Goal: Task Accomplishment & Management: Complete application form

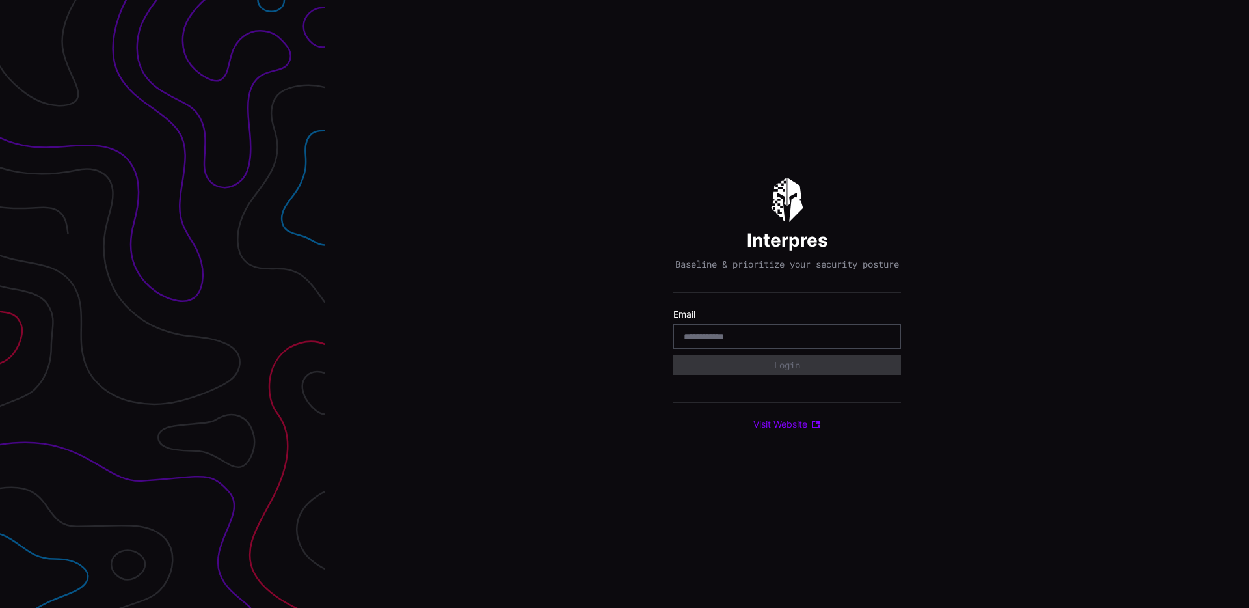
type input "**********"
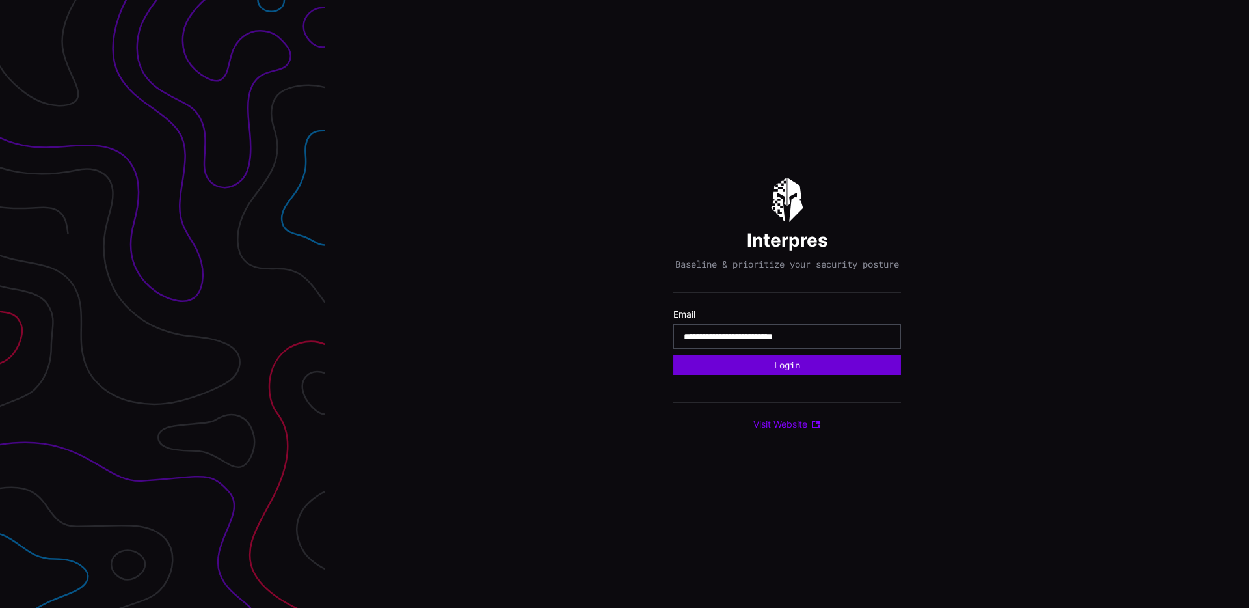
click at [750, 371] on button "Login" at bounding box center [787, 365] width 228 height 20
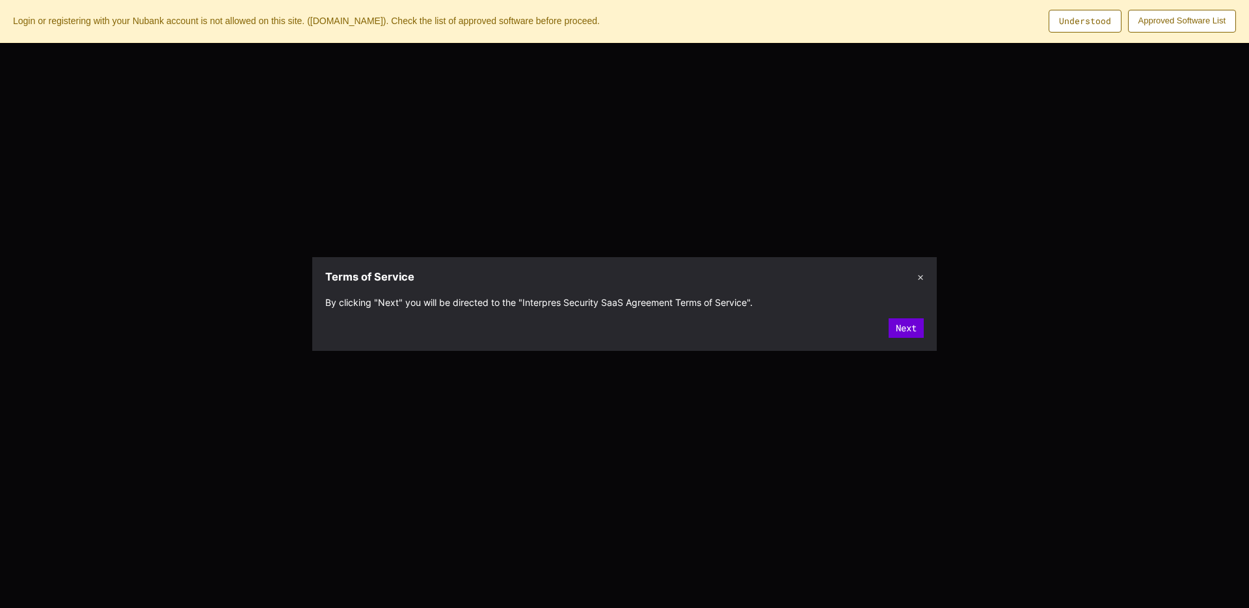
click at [898, 329] on button "Next" at bounding box center [906, 328] width 35 height 20
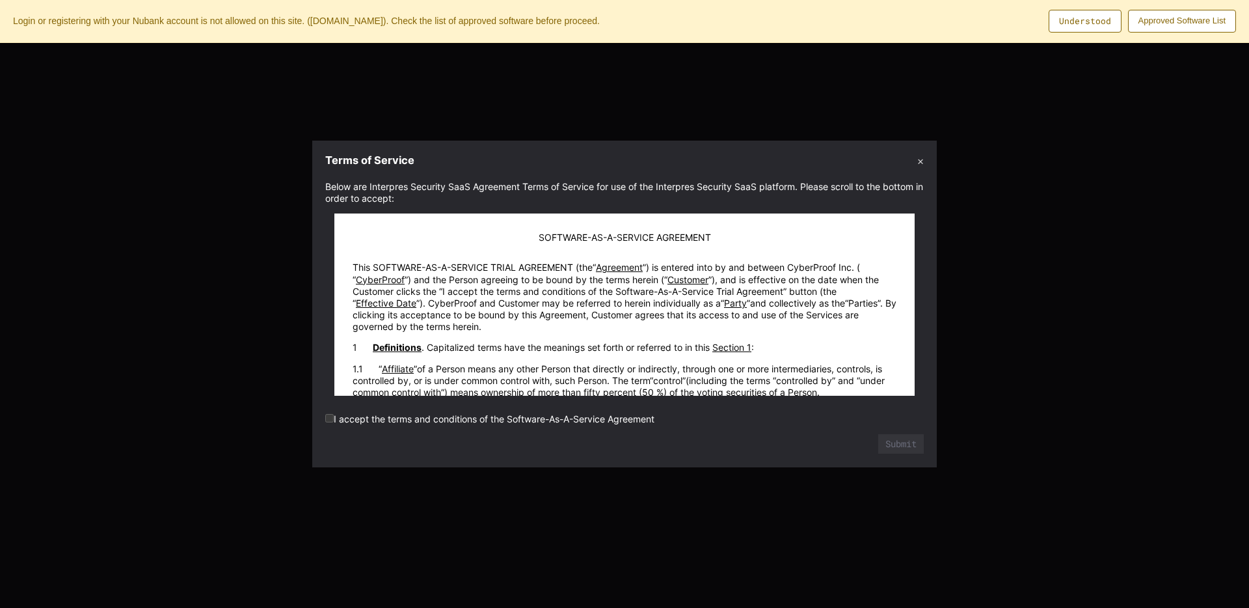
click at [526, 417] on label "I accept the terms and conditions of the Software-As-A-Service Agreement" at bounding box center [489, 418] width 329 height 11
click at [589, 421] on label "I accept the terms and conditions of the Software-As-A-Service Agreement" at bounding box center [489, 418] width 329 height 11
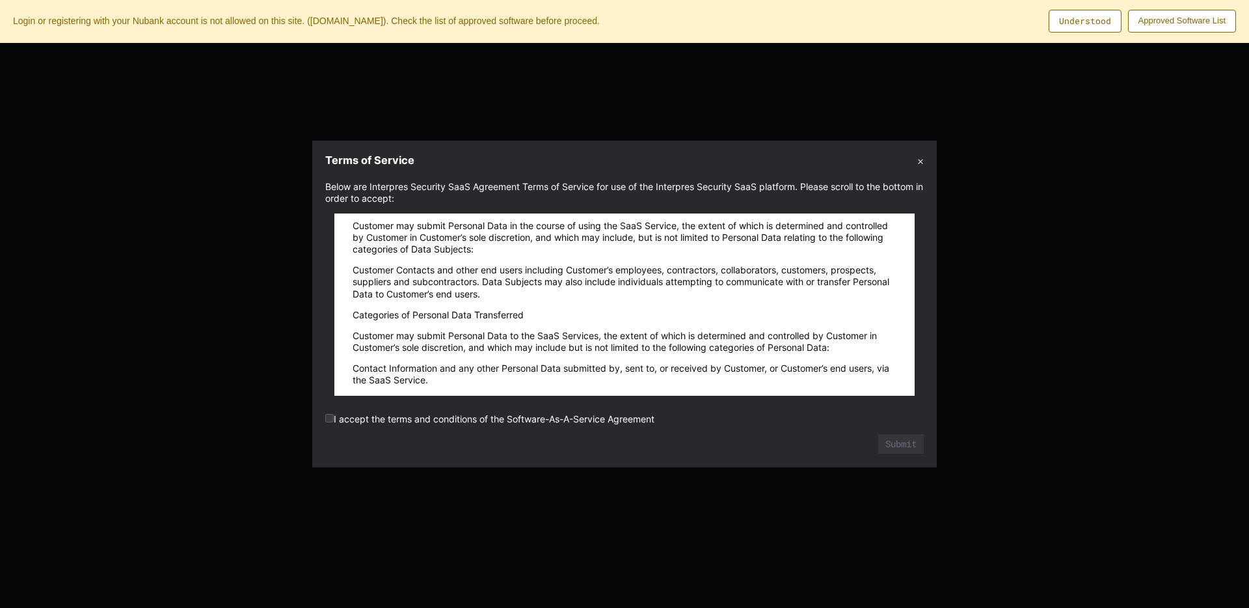
scroll to position [17824, 0]
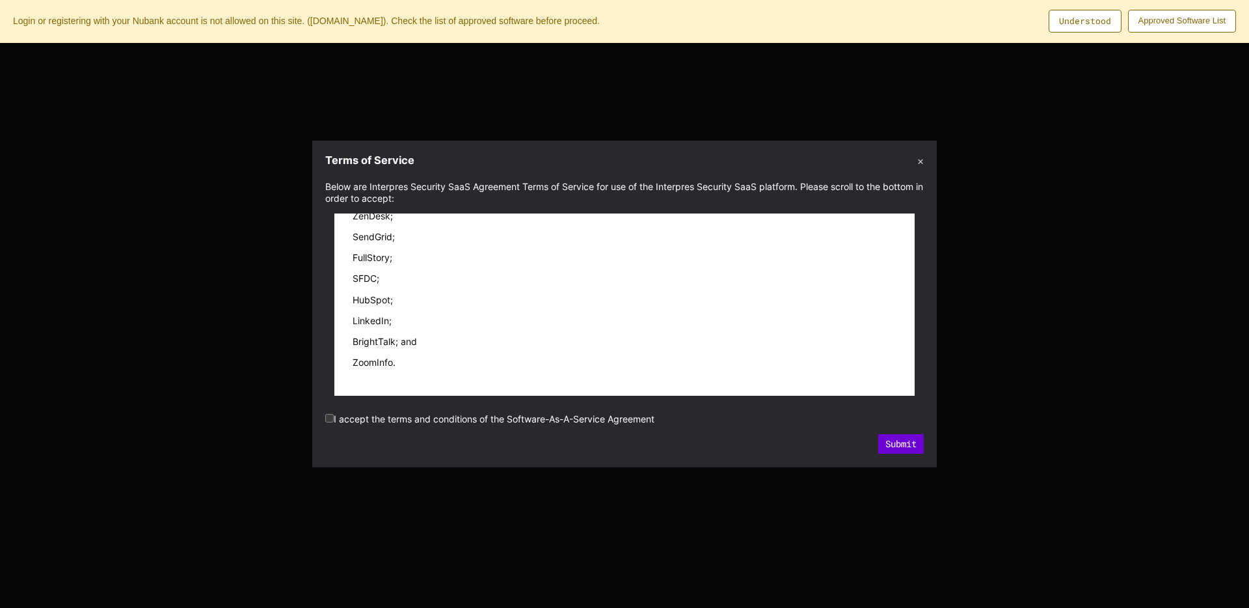
click at [902, 441] on button "Submit" at bounding box center [901, 444] width 46 height 20
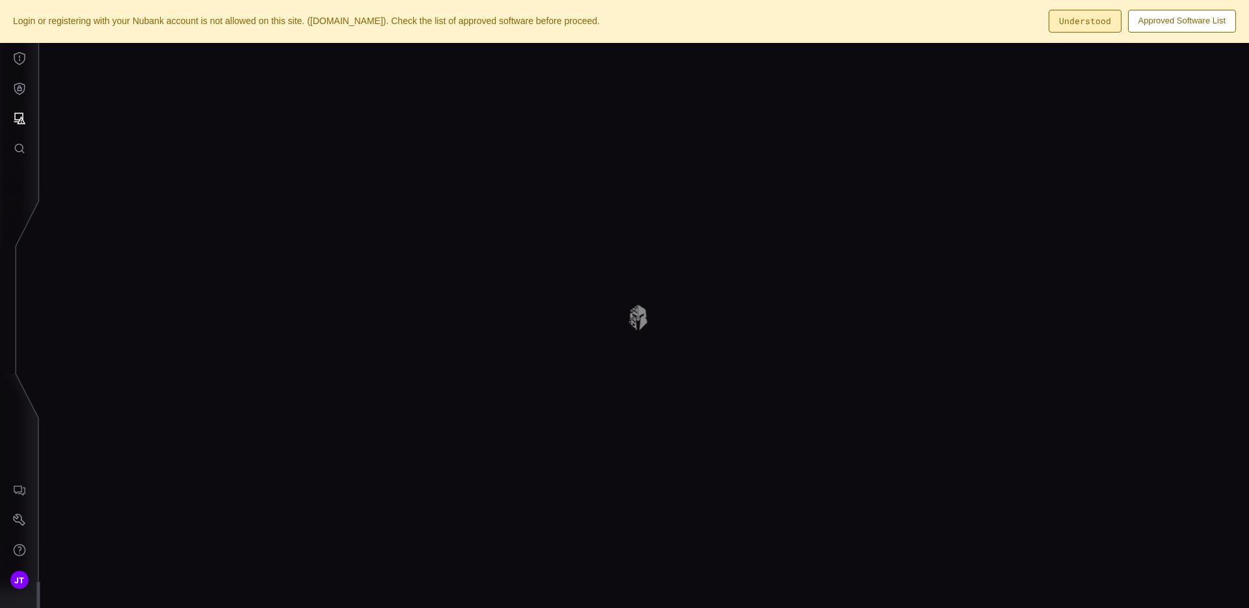
click at [1091, 25] on button "Understood" at bounding box center [1085, 21] width 73 height 23
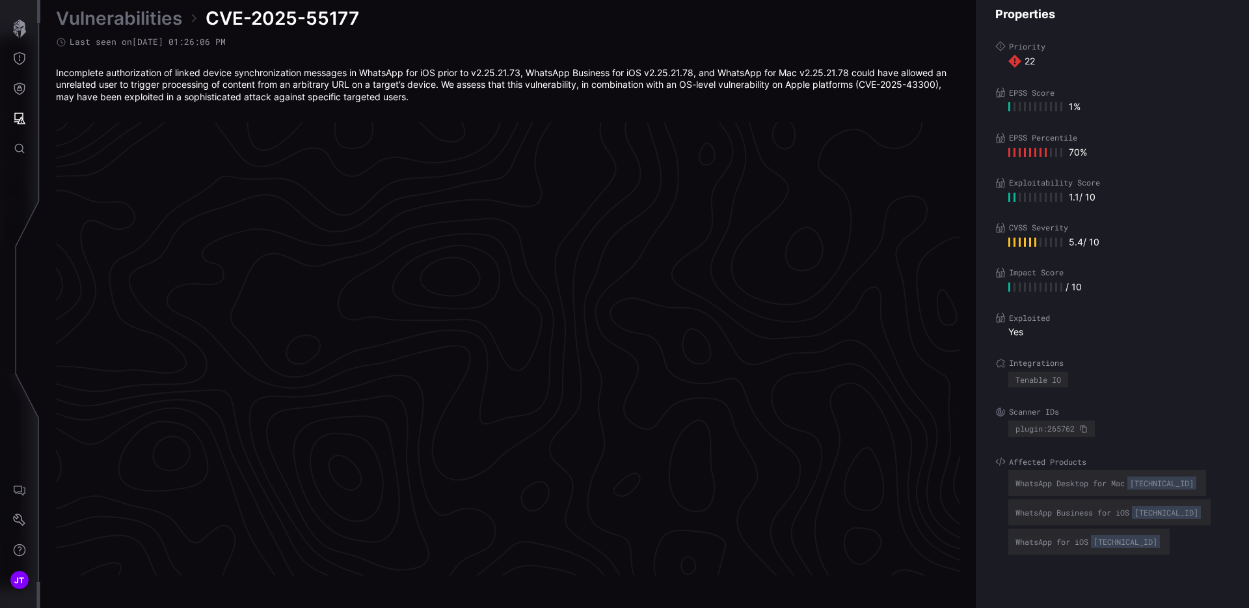
scroll to position [2705, 529]
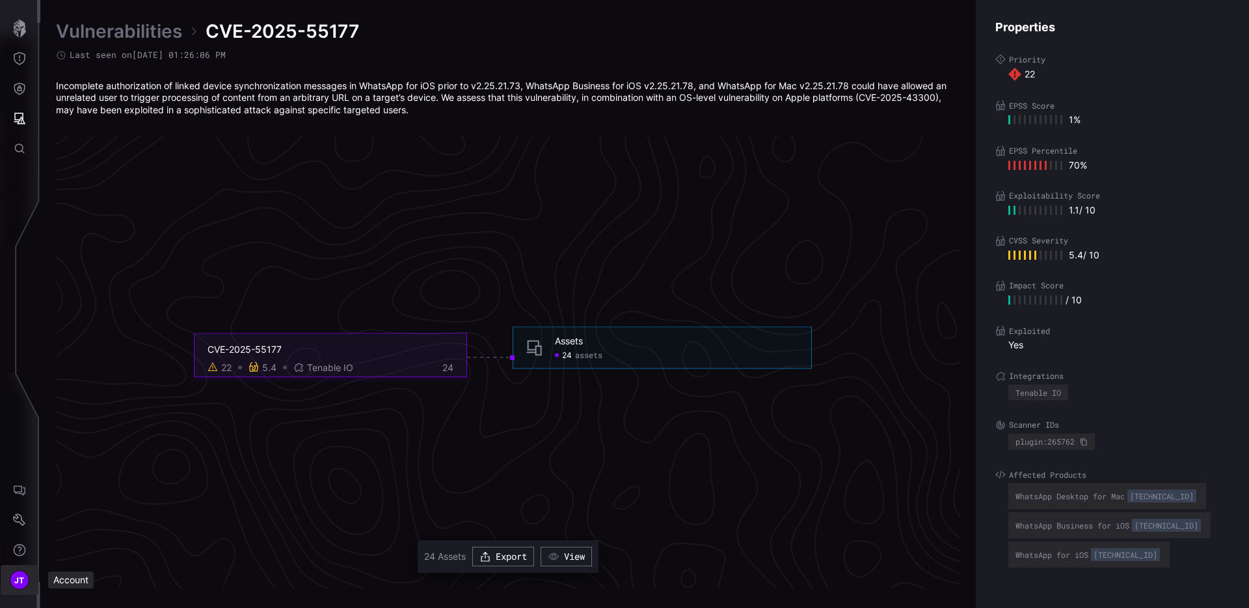
click at [22, 582] on span "JT" at bounding box center [19, 580] width 10 height 14
